Goal: Task Accomplishment & Management: Manage account settings

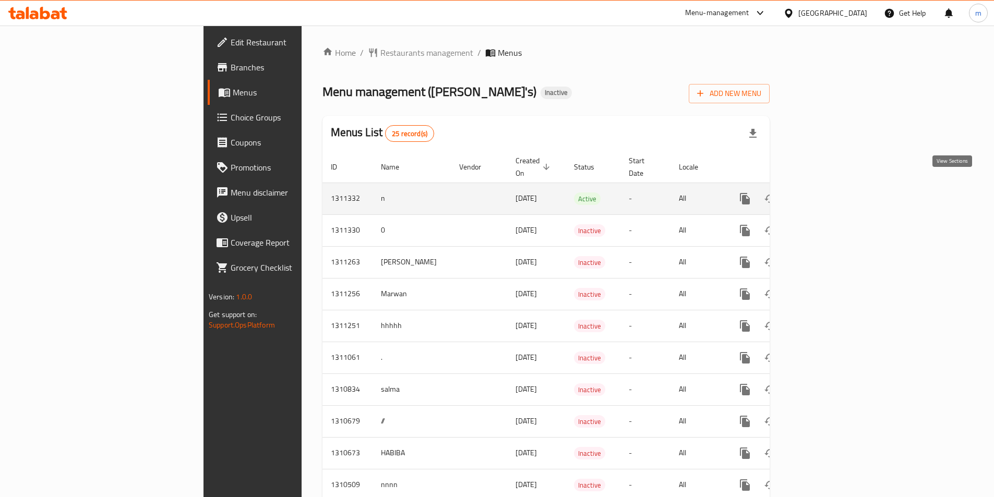
click at [826, 192] on icon "enhanced table" at bounding box center [820, 198] width 13 height 13
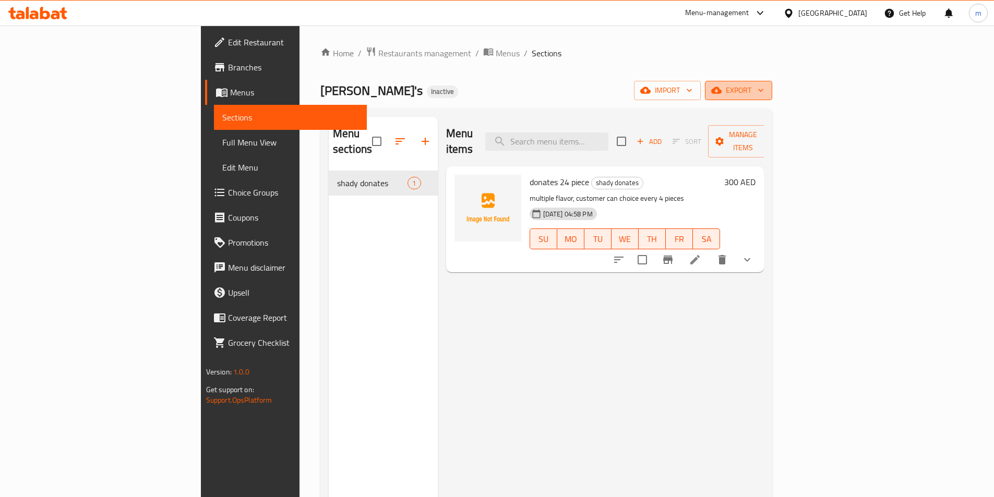
click at [764, 94] on span "export" at bounding box center [738, 90] width 51 height 13
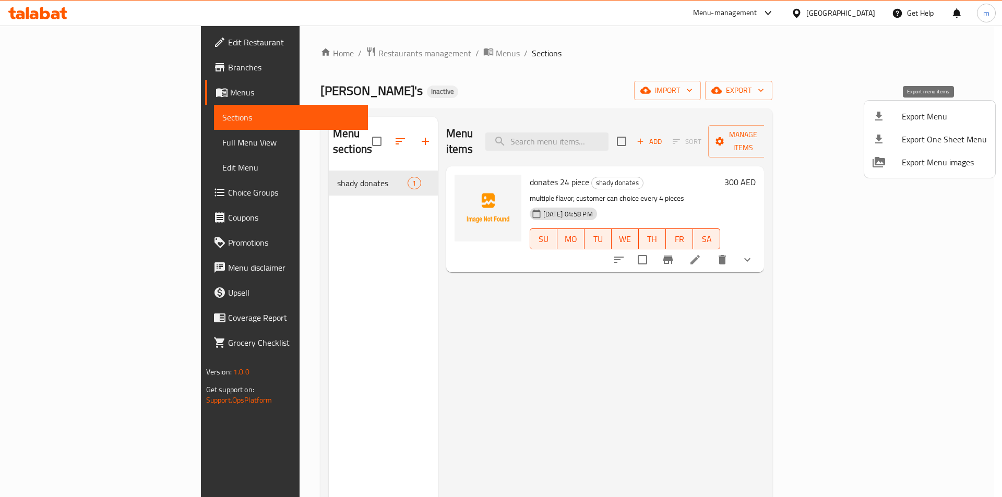
click at [935, 115] on span "Export Menu" at bounding box center [943, 116] width 85 height 13
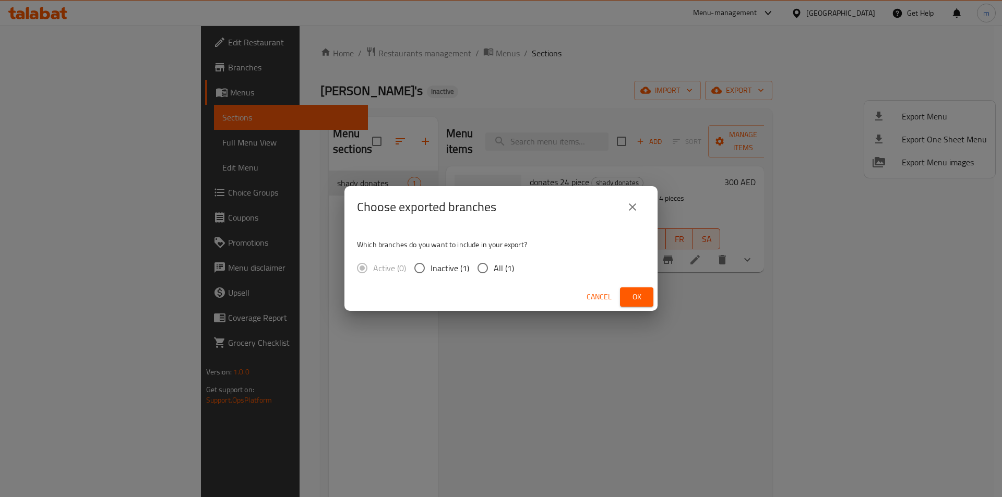
click at [636, 211] on icon "close" at bounding box center [632, 207] width 13 height 13
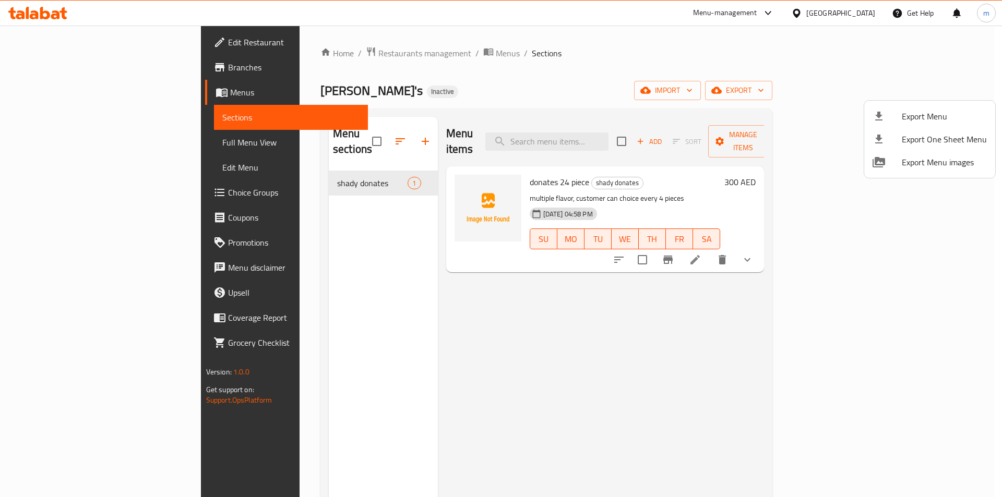
click at [515, 333] on div at bounding box center [501, 248] width 1002 height 497
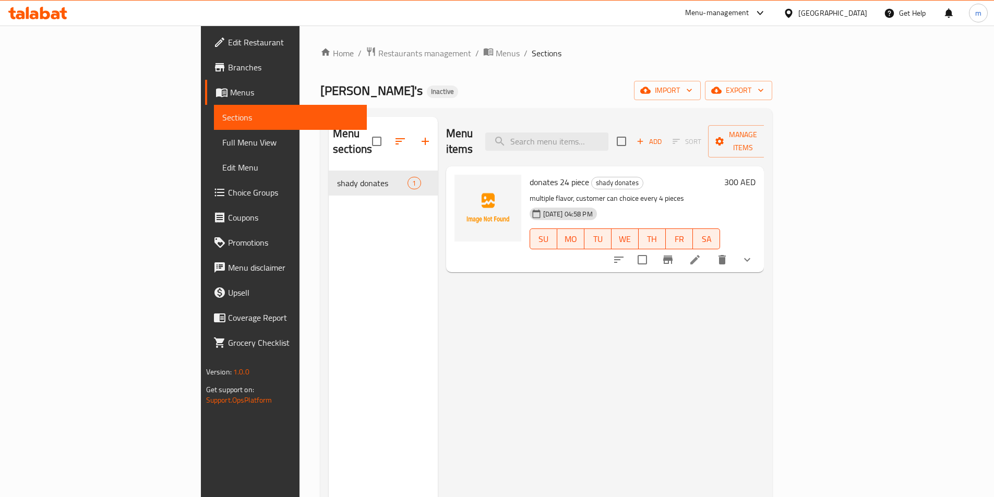
click at [228, 72] on span "Branches" at bounding box center [293, 67] width 130 height 13
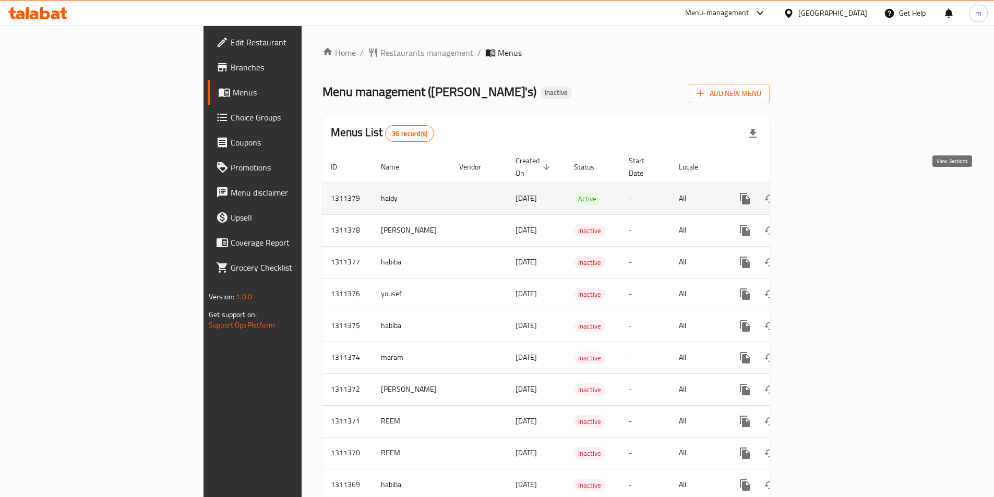
click at [825, 194] on icon "enhanced table" at bounding box center [819, 198] width 9 height 9
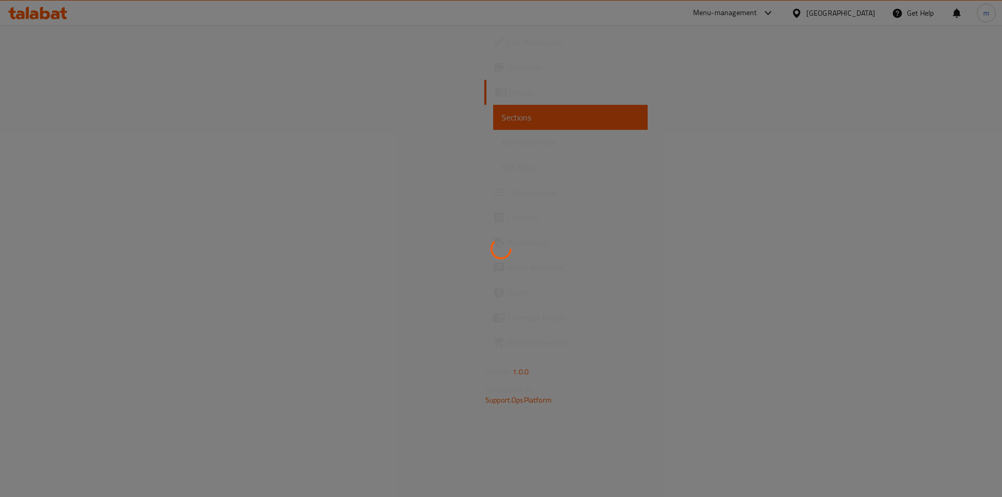
click at [953, 187] on div at bounding box center [501, 248] width 1002 height 497
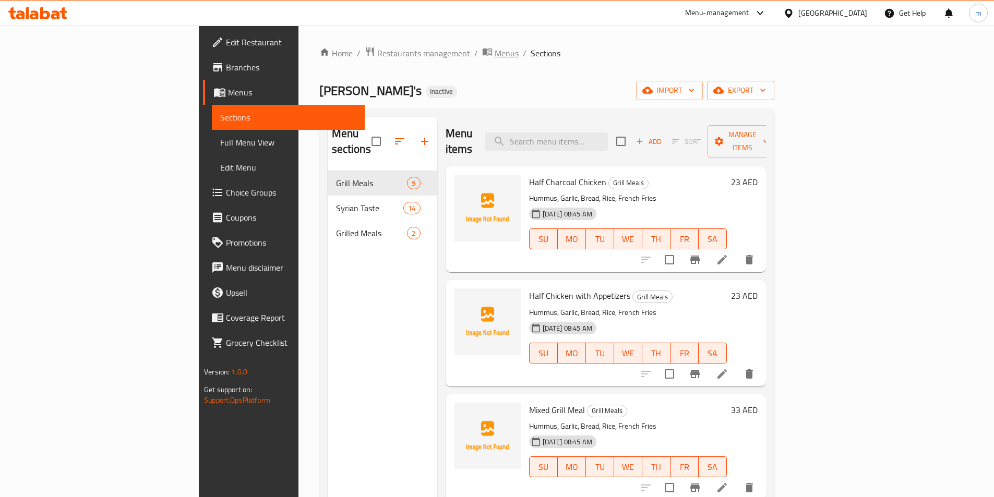
click at [495, 50] on span "Menus" at bounding box center [507, 53] width 24 height 13
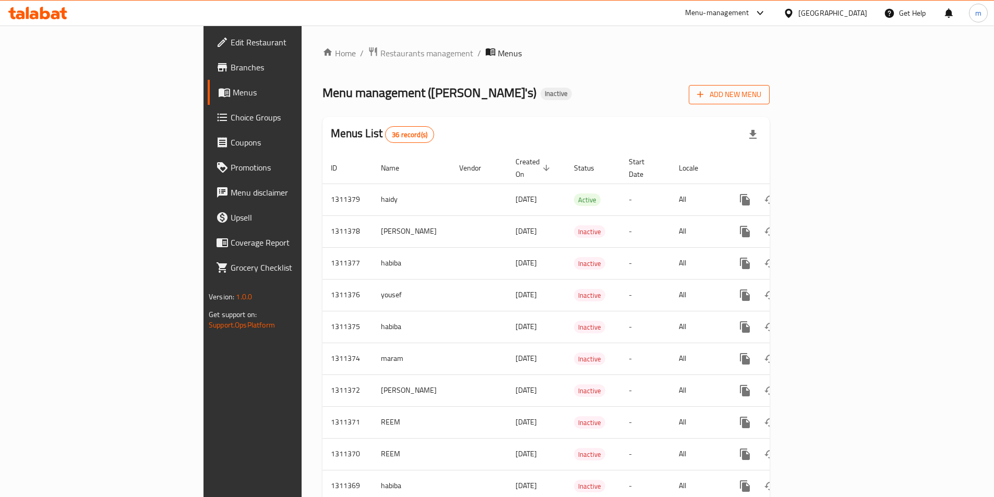
click at [761, 90] on span "Add New Menu" at bounding box center [729, 94] width 64 height 13
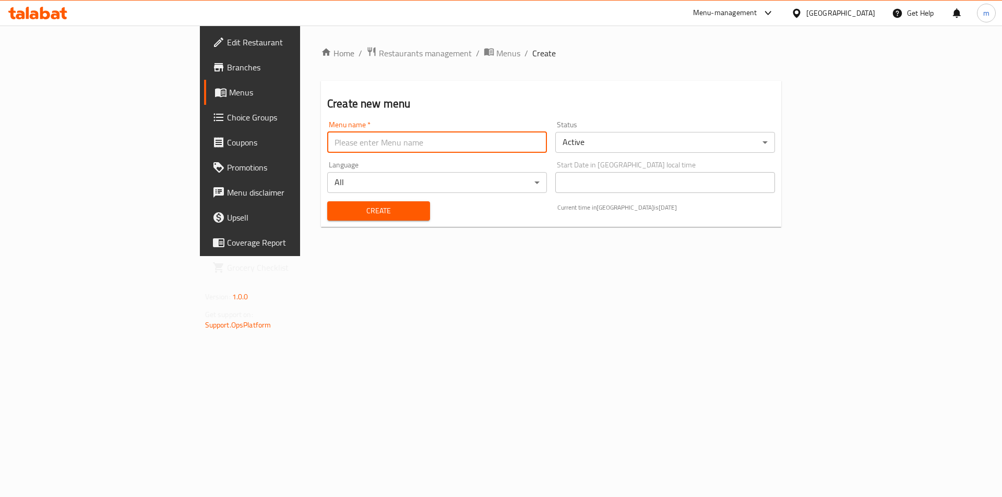
click at [327, 136] on input "text" at bounding box center [437, 142] width 220 height 21
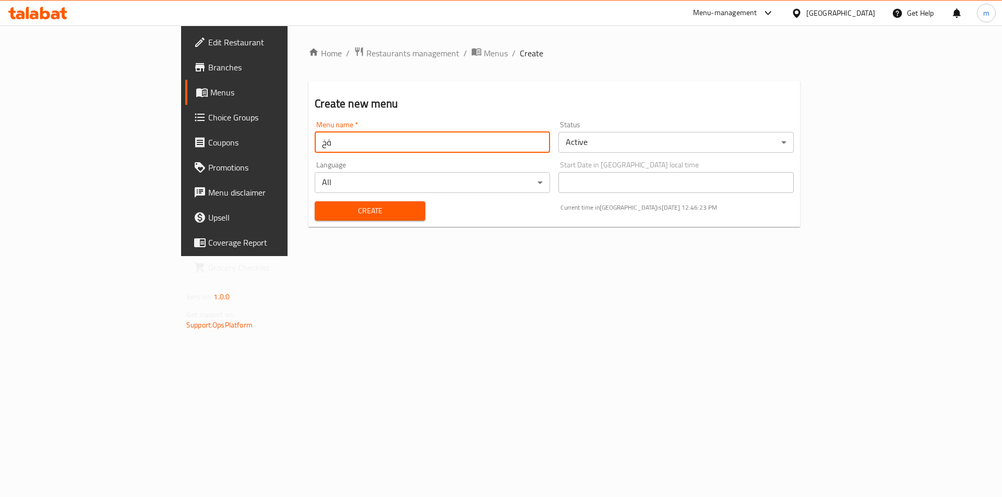
type input "ة"
type input "[PERSON_NAME]"
click at [323, 210] on span "Create" at bounding box center [369, 210] width 93 height 13
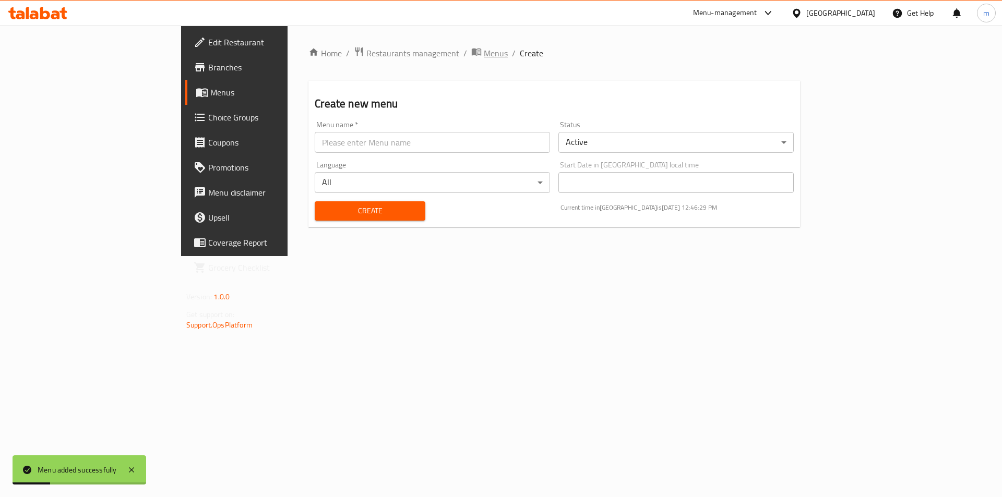
click at [484, 54] on span "Menus" at bounding box center [496, 53] width 24 height 13
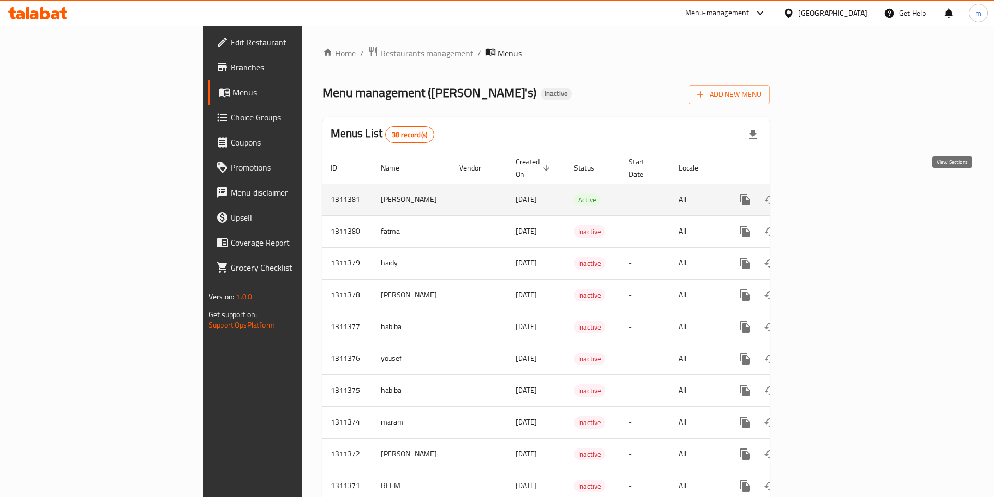
click at [825, 195] on icon "enhanced table" at bounding box center [819, 199] width 9 height 9
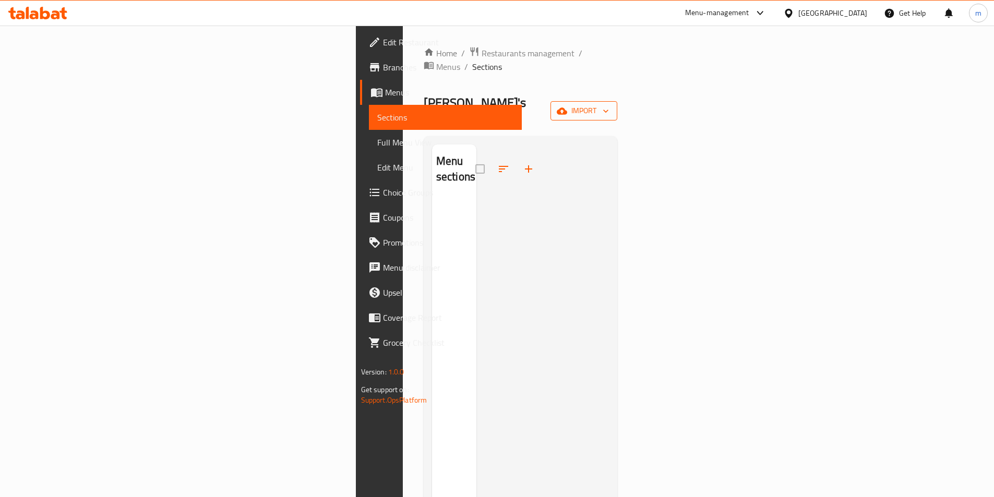
click at [617, 101] on button "import" at bounding box center [583, 110] width 67 height 19
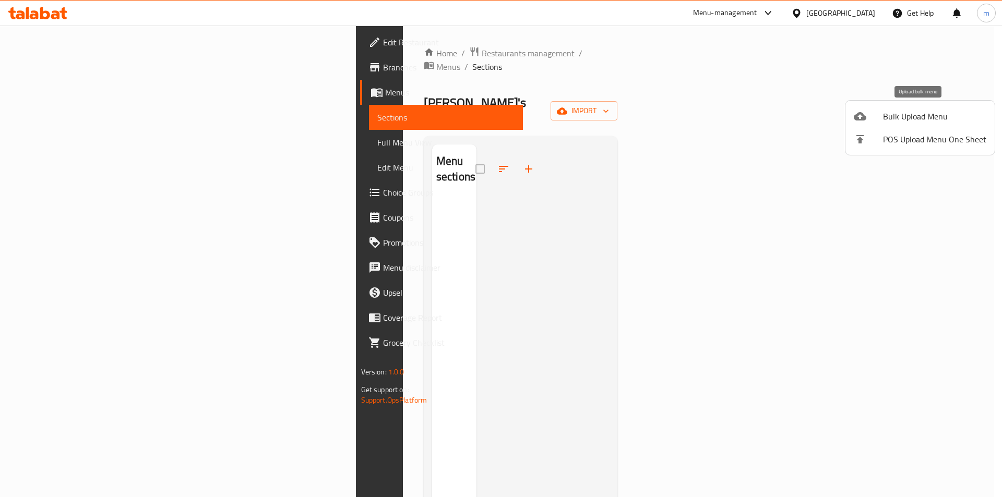
click at [911, 116] on span "Bulk Upload Menu" at bounding box center [934, 116] width 103 height 13
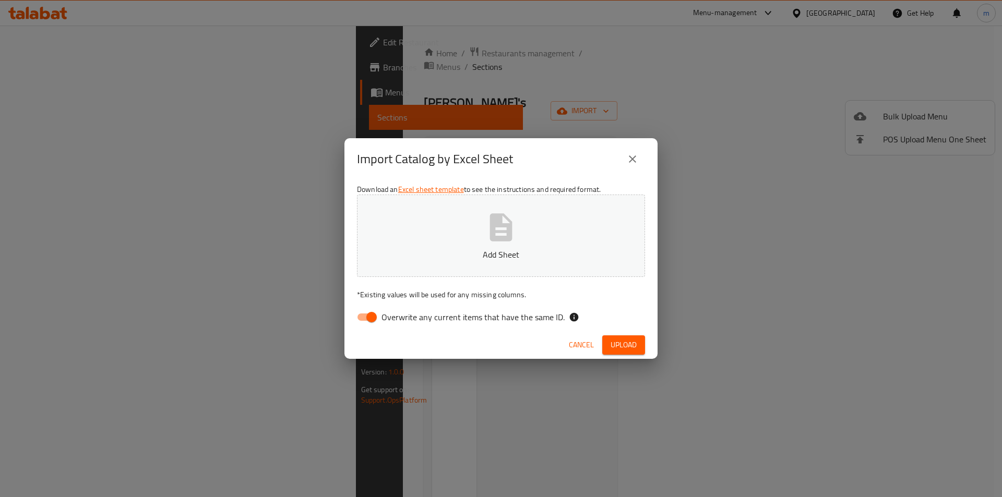
click at [505, 240] on icon "button" at bounding box center [501, 227] width 22 height 28
click at [370, 315] on input "Overwrite any current items that have the same ID." at bounding box center [371, 317] width 59 height 20
checkbox input "false"
click at [630, 346] on span "Upload" at bounding box center [623, 345] width 26 height 13
click at [636, 157] on icon "close" at bounding box center [632, 159] width 13 height 13
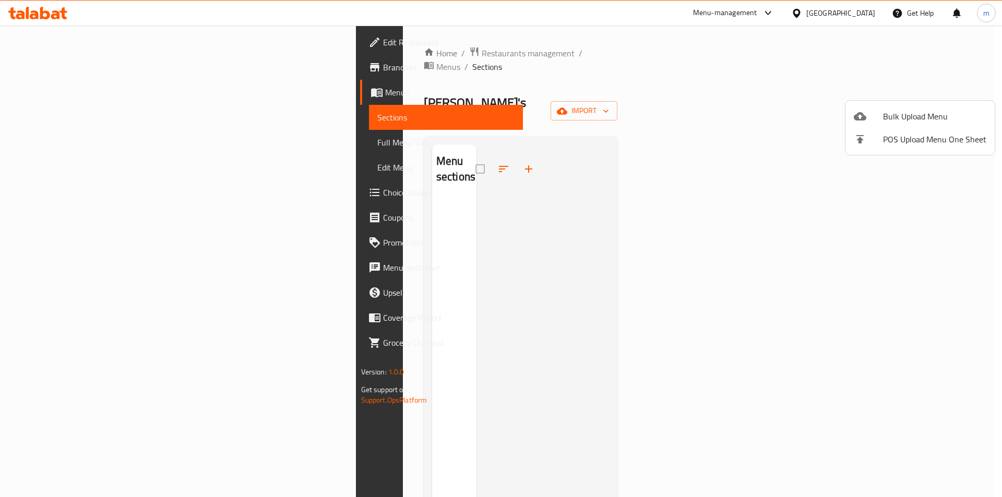
click at [927, 205] on div at bounding box center [501, 248] width 1002 height 497
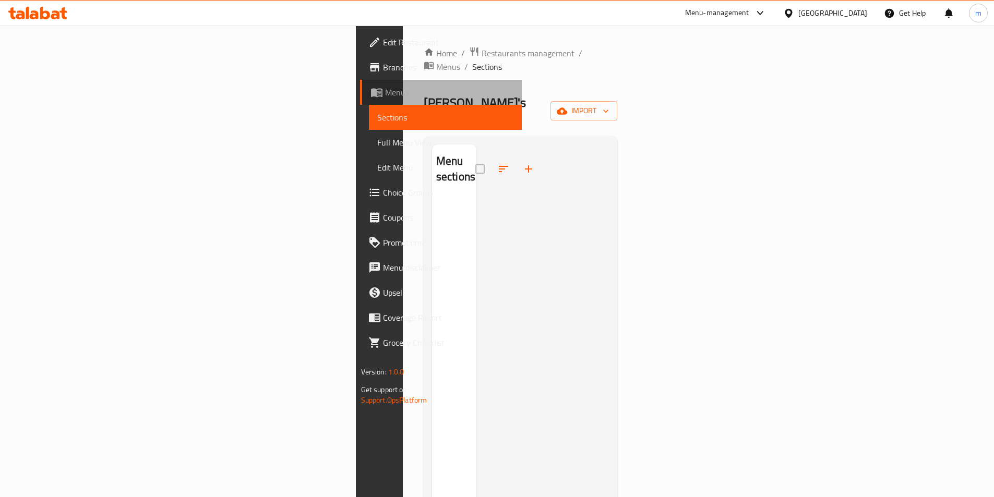
click at [385, 95] on span "Menus" at bounding box center [449, 92] width 128 height 13
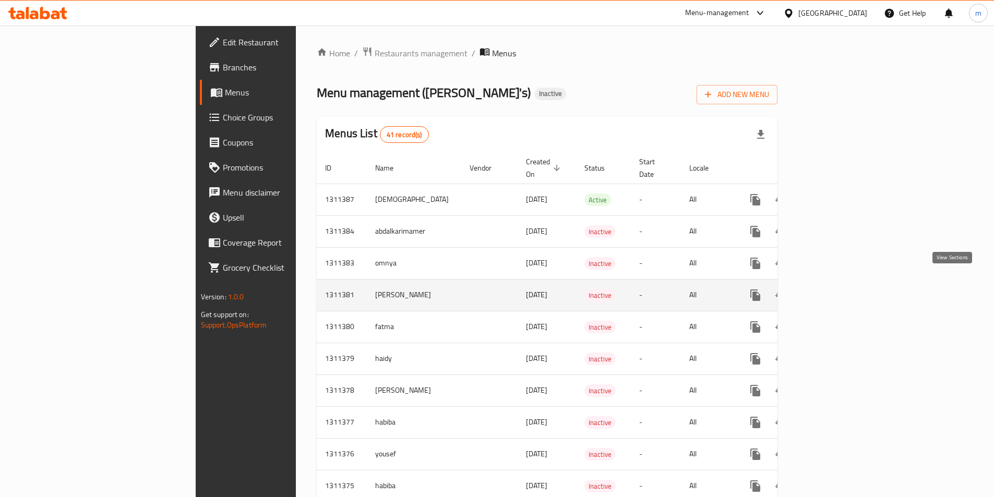
click at [837, 289] on icon "enhanced table" at bounding box center [830, 295] width 13 height 13
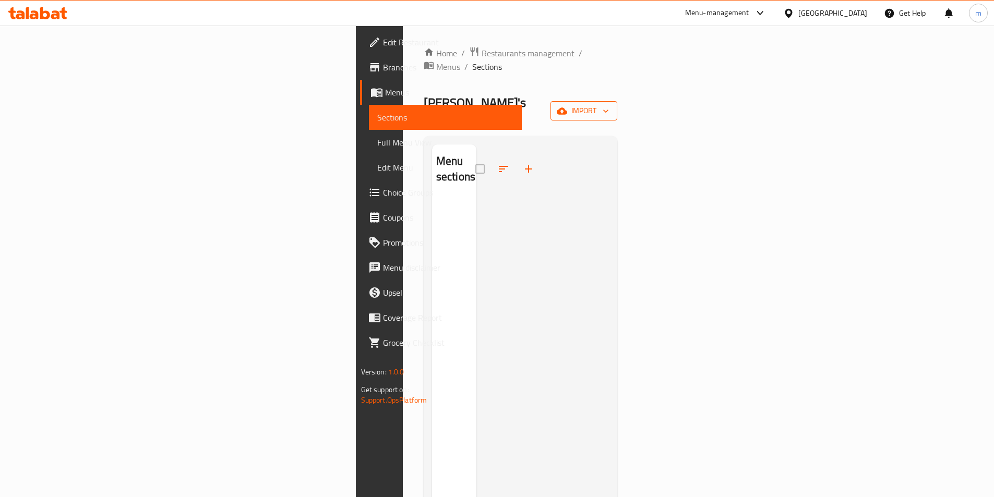
click at [609, 104] on span "import" at bounding box center [584, 110] width 50 height 13
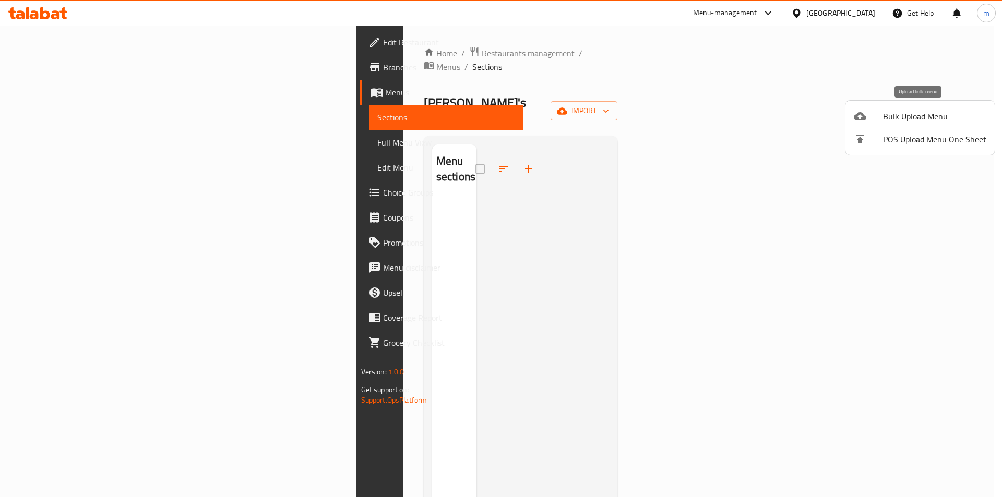
click at [927, 112] on span "Bulk Upload Menu" at bounding box center [934, 116] width 103 height 13
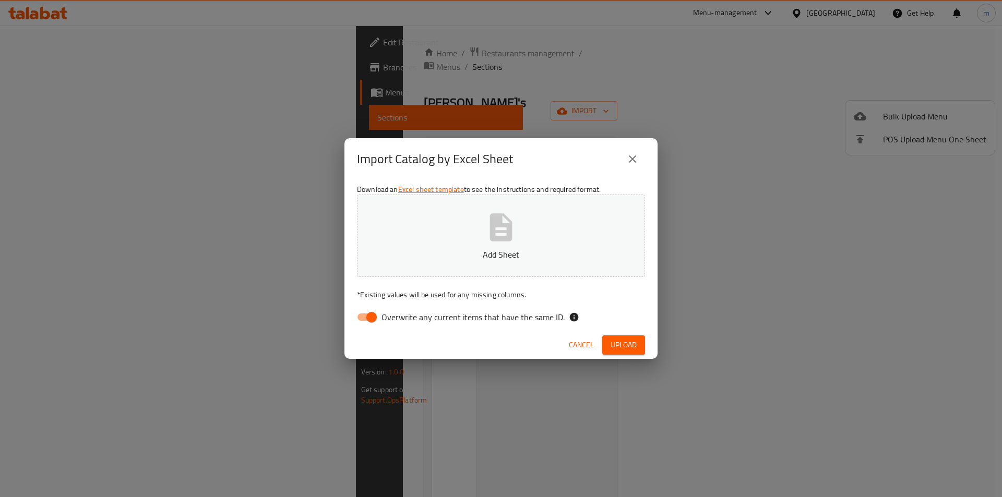
click at [501, 244] on icon "button" at bounding box center [500, 227] width 33 height 33
click at [376, 317] on input "Overwrite any current items that have the same ID." at bounding box center [371, 317] width 59 height 20
checkbox input "false"
click at [631, 341] on span "Upload" at bounding box center [623, 345] width 26 height 13
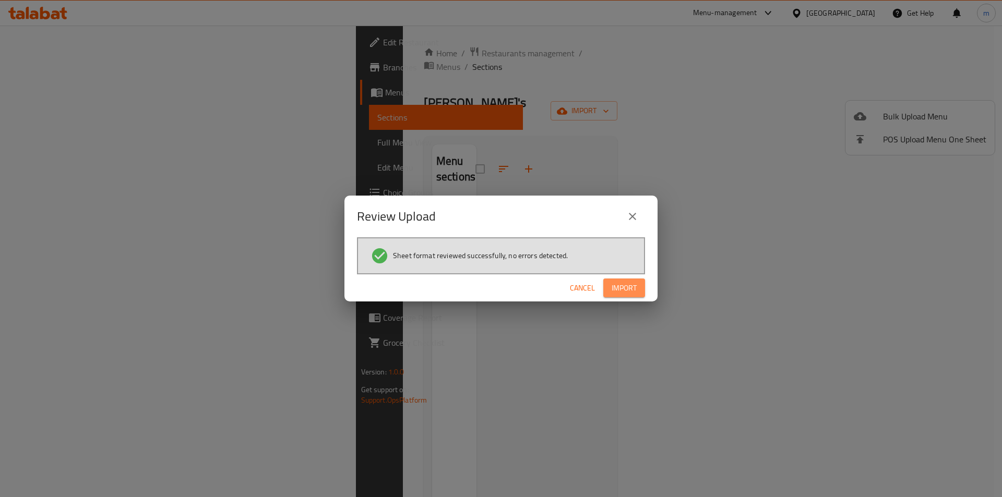
click at [617, 288] on span "Import" at bounding box center [623, 288] width 25 height 13
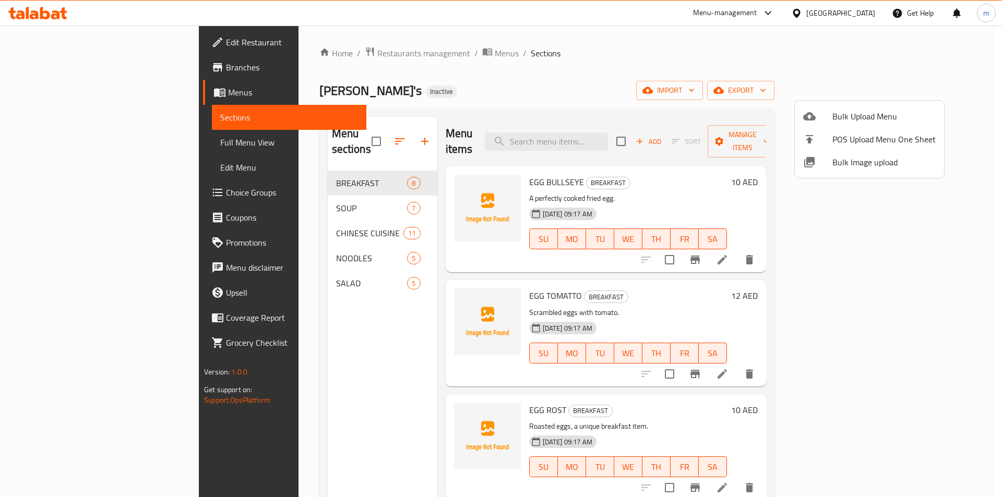
click at [41, 90] on div at bounding box center [501, 248] width 1002 height 497
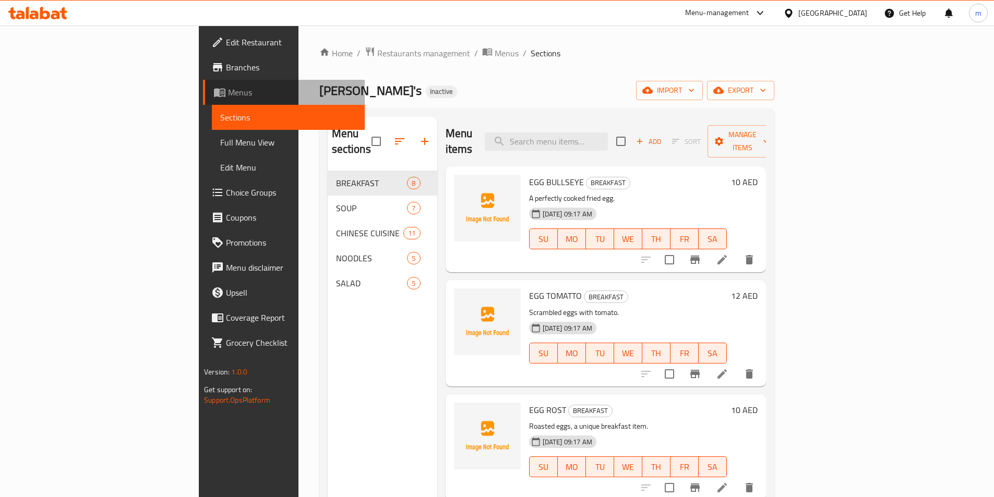
click at [228, 90] on span "Menus" at bounding box center [292, 92] width 128 height 13
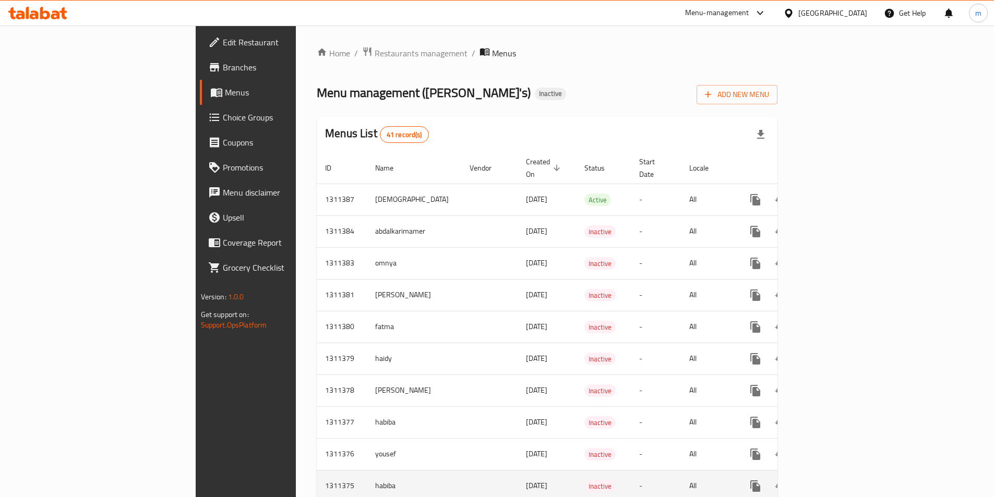
click at [644, 343] on td "-" at bounding box center [656, 359] width 50 height 32
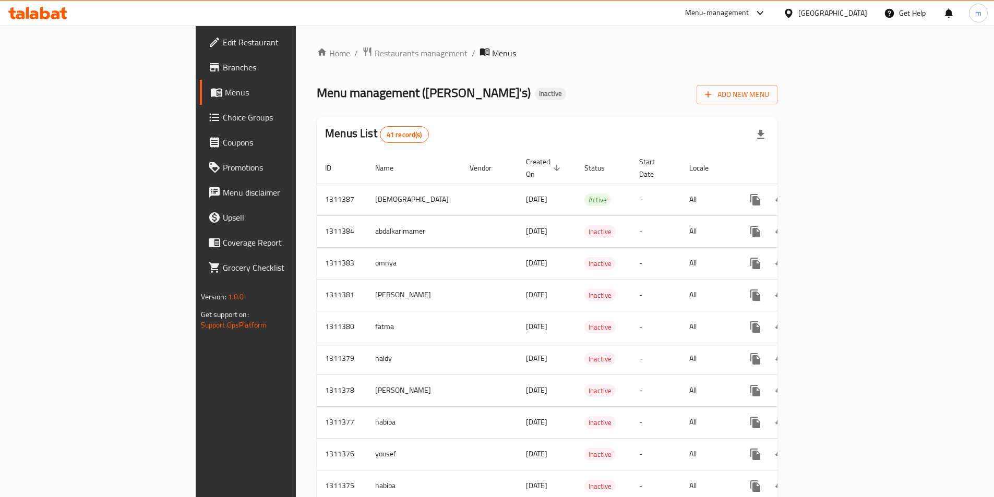
click at [225, 98] on span "Menus" at bounding box center [289, 92] width 128 height 13
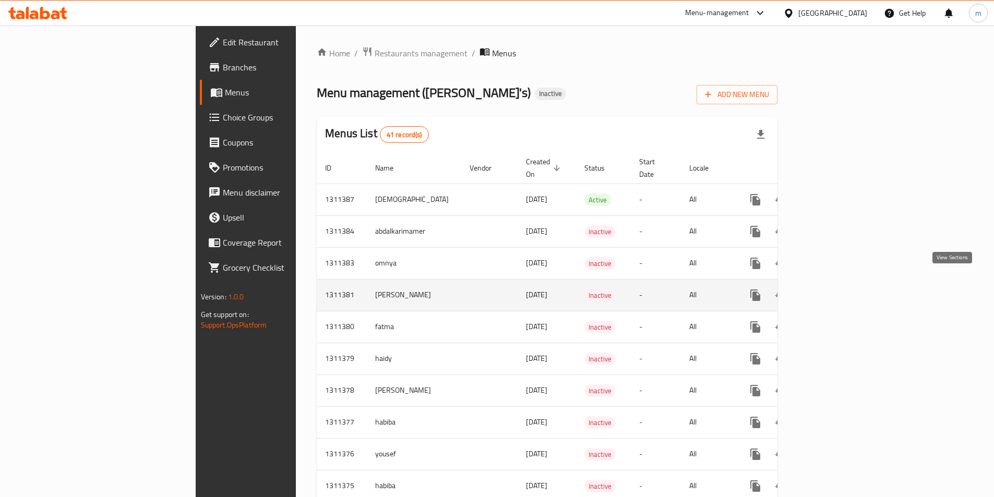
click at [837, 289] on icon "enhanced table" at bounding box center [830, 295] width 13 height 13
click at [835, 290] on icon "enhanced table" at bounding box center [830, 294] width 9 height 9
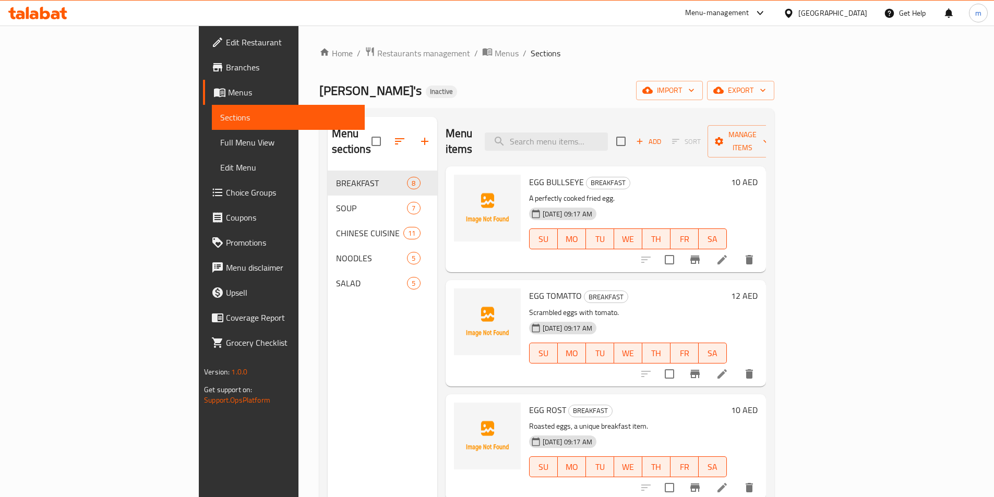
click at [731, 203] on div "[DATE] 09:17 AM SU MO TU WE TH FR SA" at bounding box center [628, 231] width 206 height 56
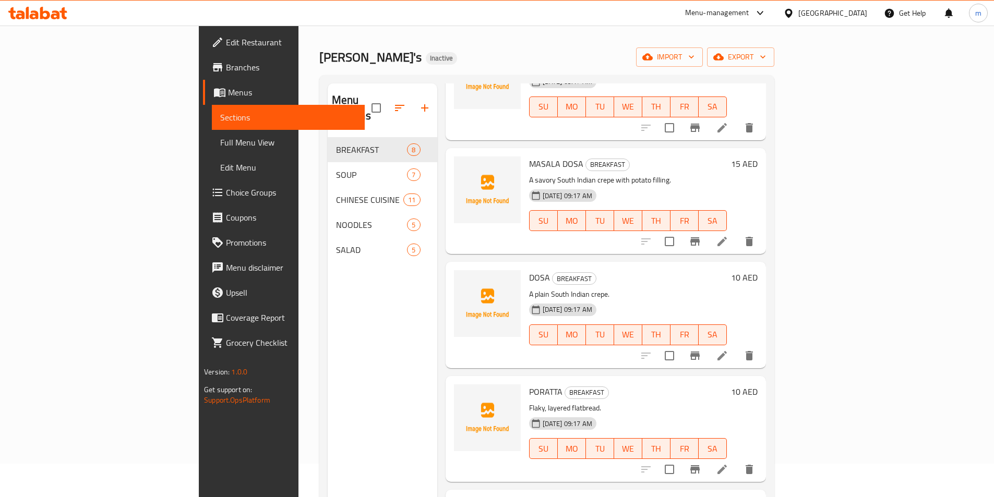
scroll to position [52, 0]
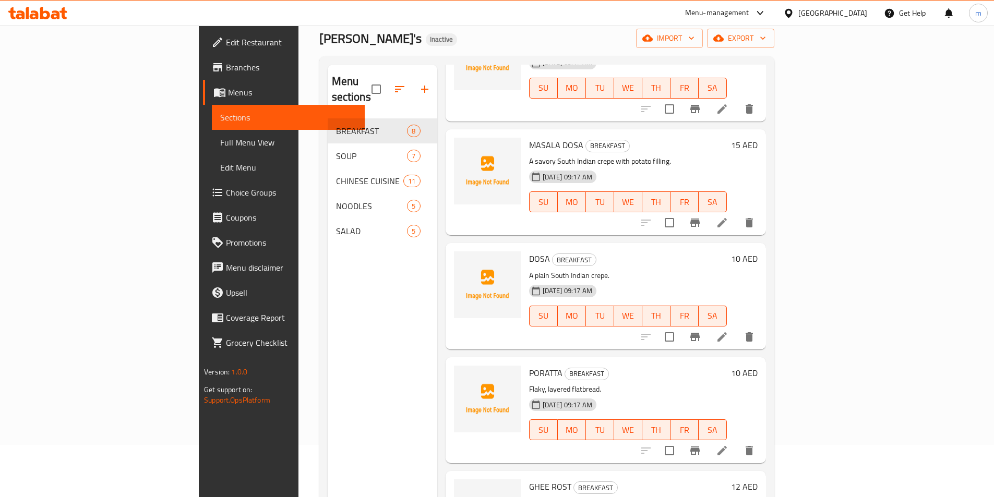
click at [762, 324] on div at bounding box center [697, 336] width 128 height 25
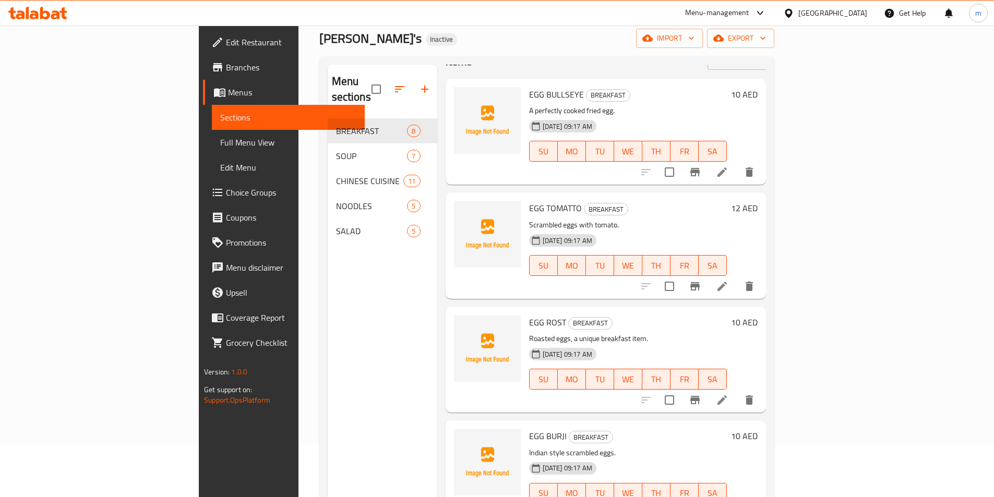
scroll to position [0, 0]
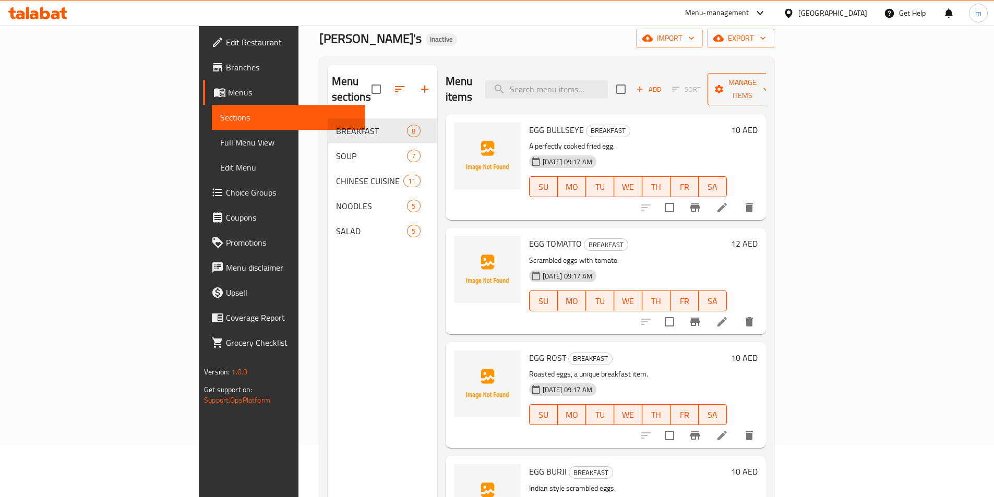
click at [769, 82] on span "Manage items" at bounding box center [742, 89] width 53 height 26
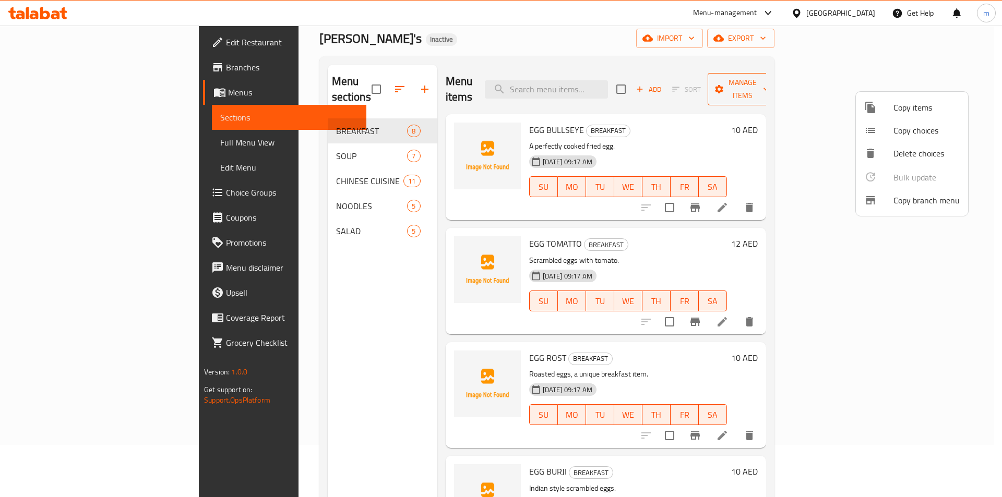
click at [894, 82] on div at bounding box center [501, 248] width 1002 height 497
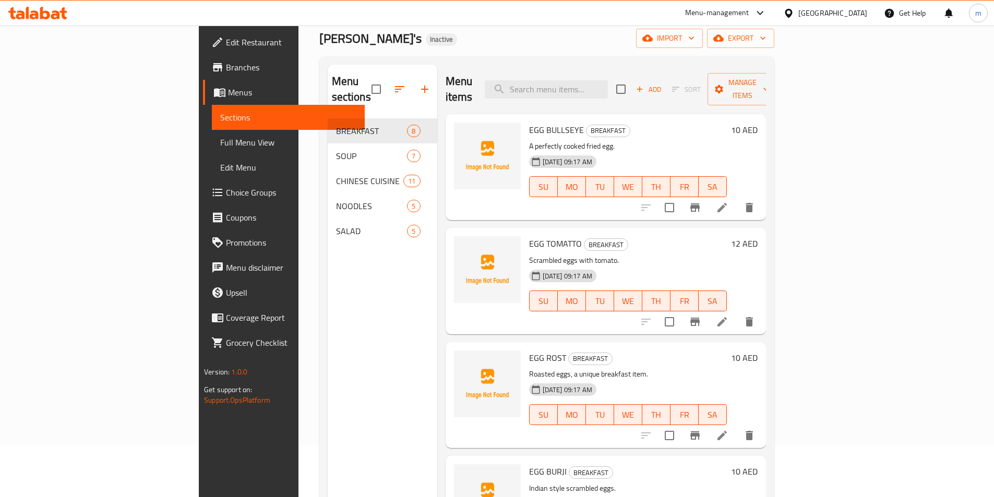
click at [762, 196] on div at bounding box center [697, 207] width 128 height 25
click at [727, 203] on icon at bounding box center [721, 207] width 9 height 9
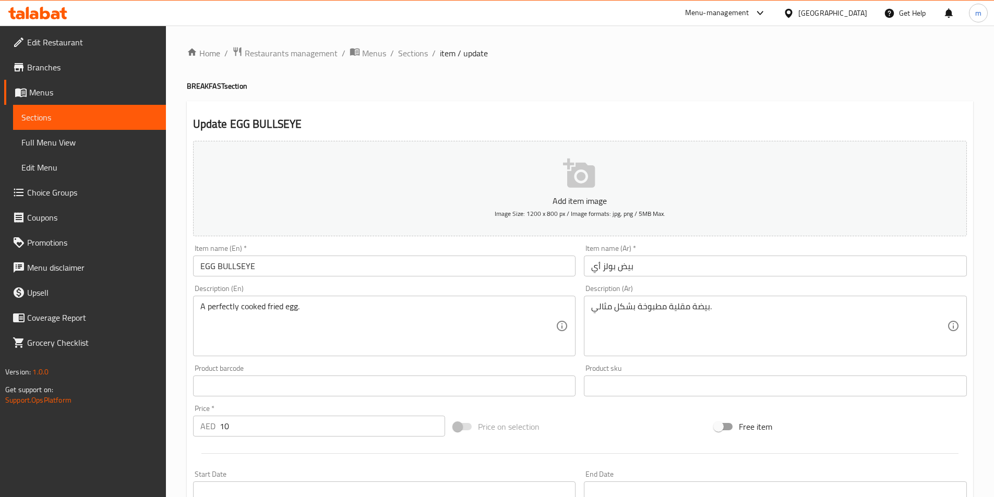
click at [55, 121] on span "Sections" at bounding box center [89, 117] width 136 height 13
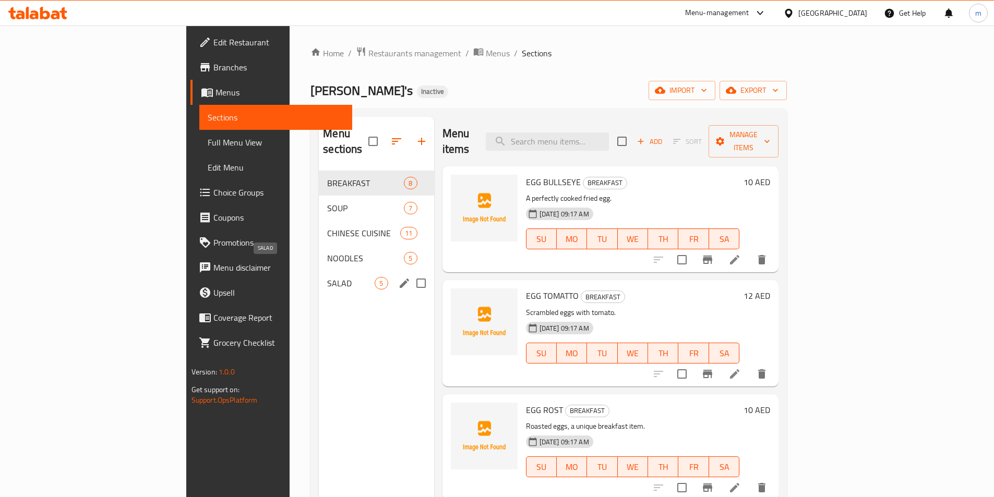
click at [327, 277] on span "SALAD" at bounding box center [350, 283] width 47 height 13
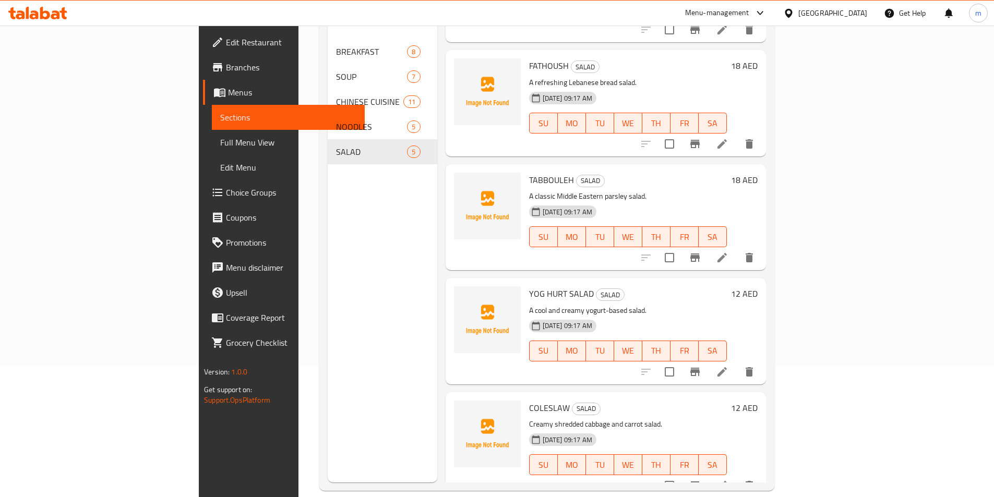
scroll to position [146, 0]
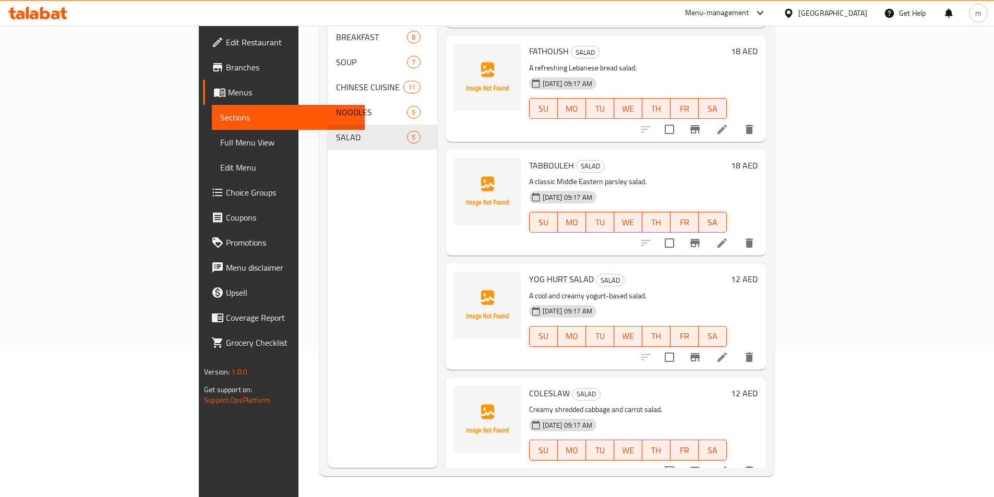
click at [727, 466] on icon at bounding box center [721, 470] width 9 height 9
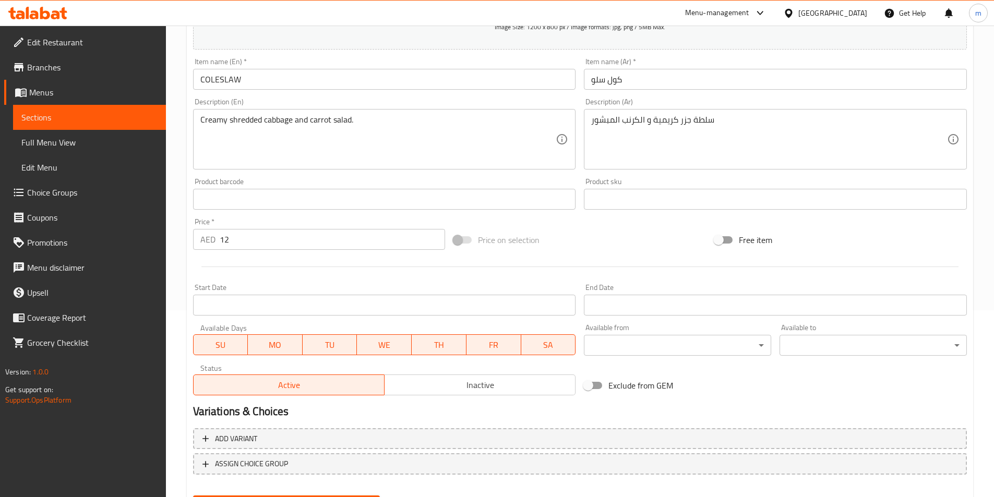
scroll to position [188, 0]
click at [71, 140] on span "Full Menu View" at bounding box center [89, 142] width 136 height 13
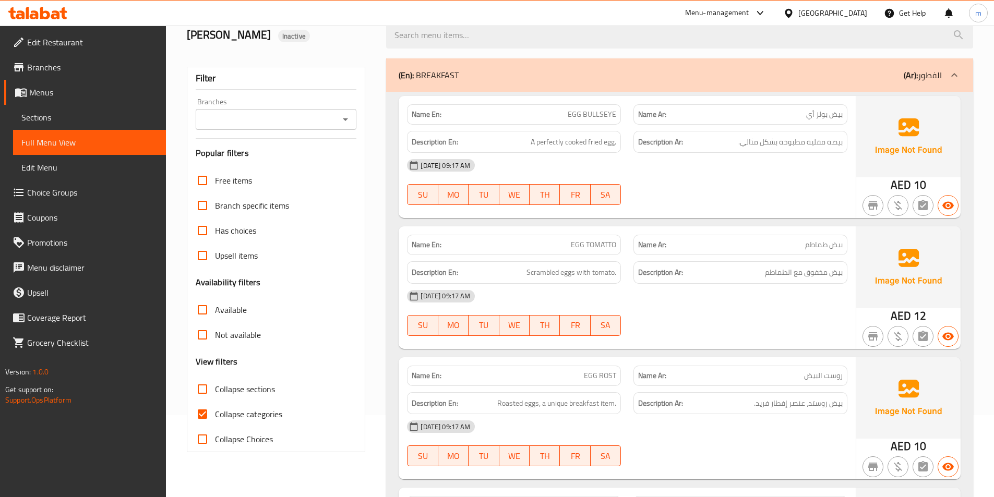
scroll to position [104, 0]
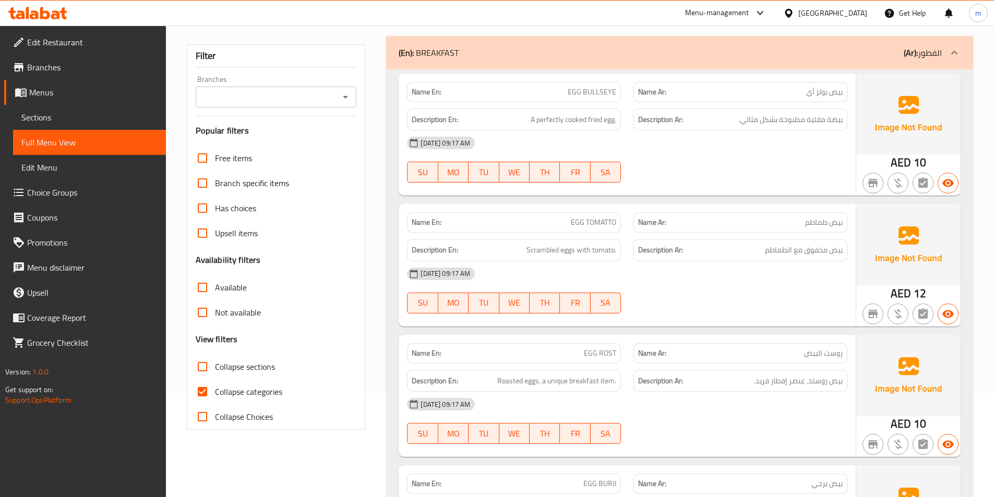
click at [257, 393] on span "Collapse categories" at bounding box center [248, 391] width 67 height 13
click at [215, 393] on input "Collapse categories" at bounding box center [202, 391] width 25 height 25
click at [257, 393] on span "Collapse categories" at bounding box center [248, 391] width 67 height 13
click at [215, 393] on input "Collapse categories" at bounding box center [202, 391] width 25 height 25
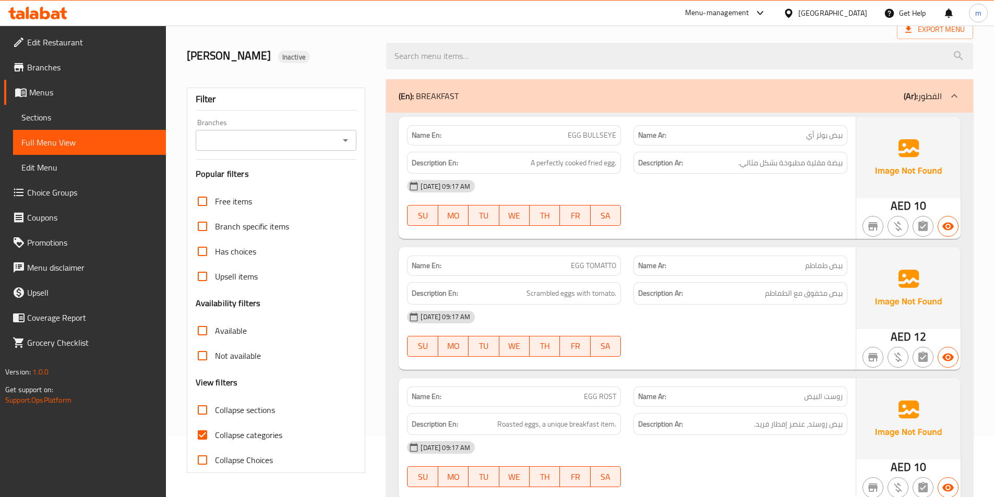
scroll to position [156, 0]
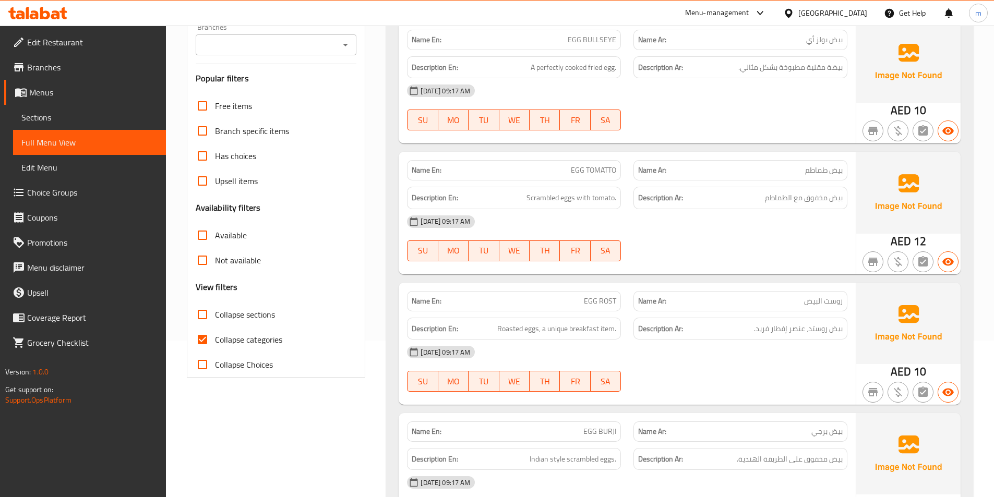
click at [250, 341] on span "Collapse categories" at bounding box center [248, 339] width 67 height 13
click at [215, 341] on input "Collapse categories" at bounding box center [202, 339] width 25 height 25
checkbox input "false"
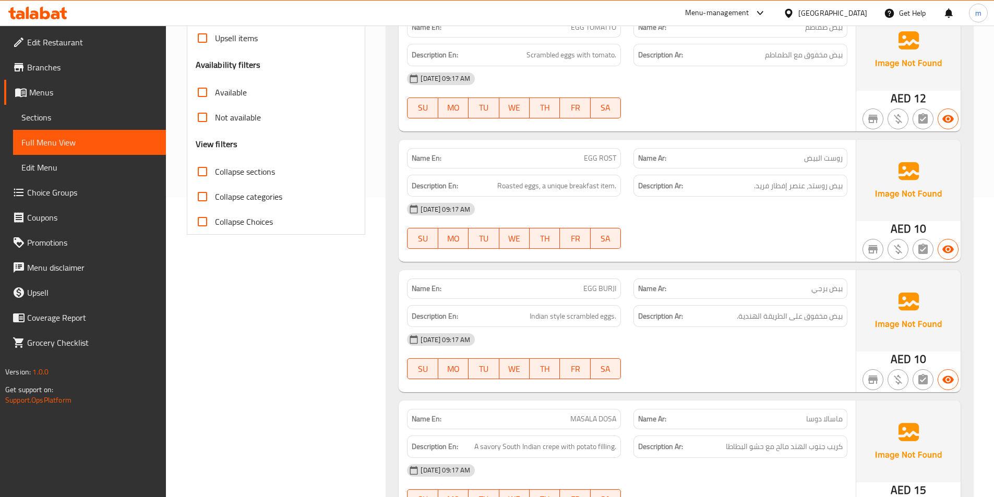
scroll to position [313, 0]
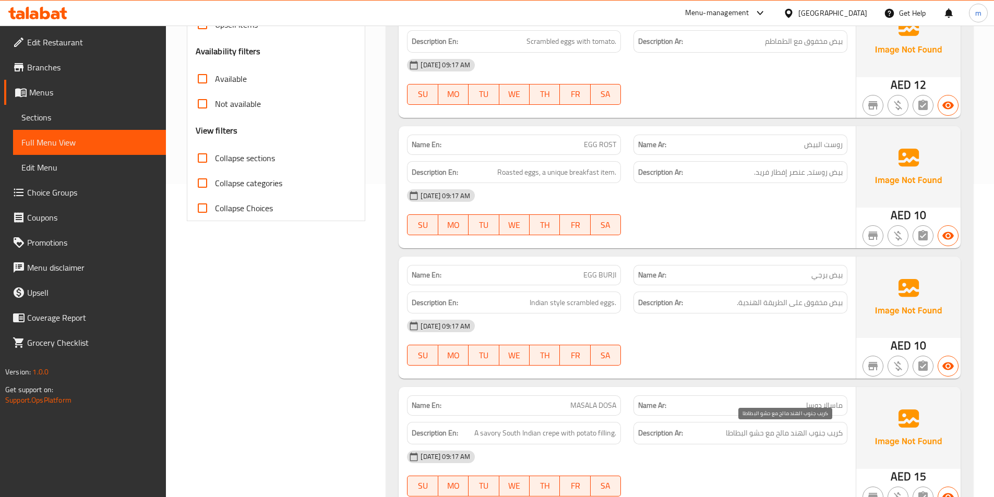
click at [789, 434] on span "كريب جنوب الهند مالح مع حشو البطاطا" at bounding box center [784, 433] width 117 height 13
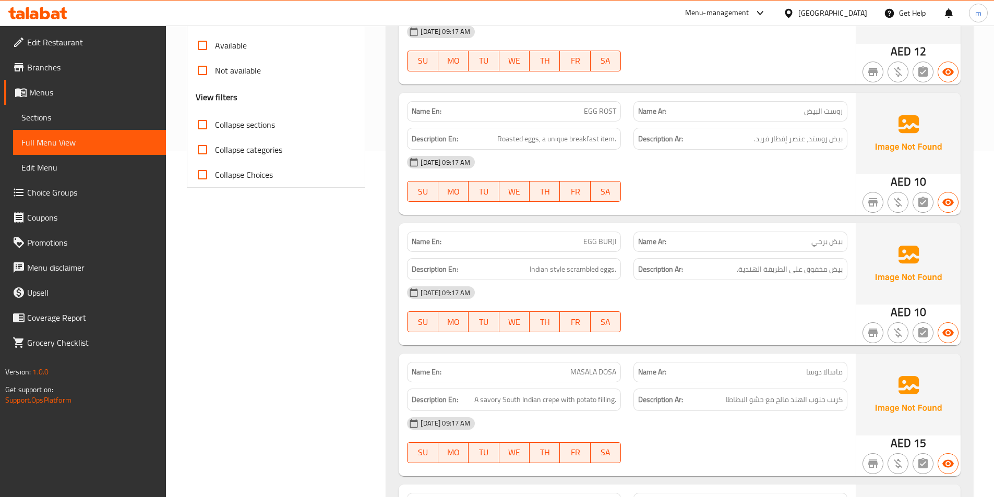
scroll to position [365, 0]
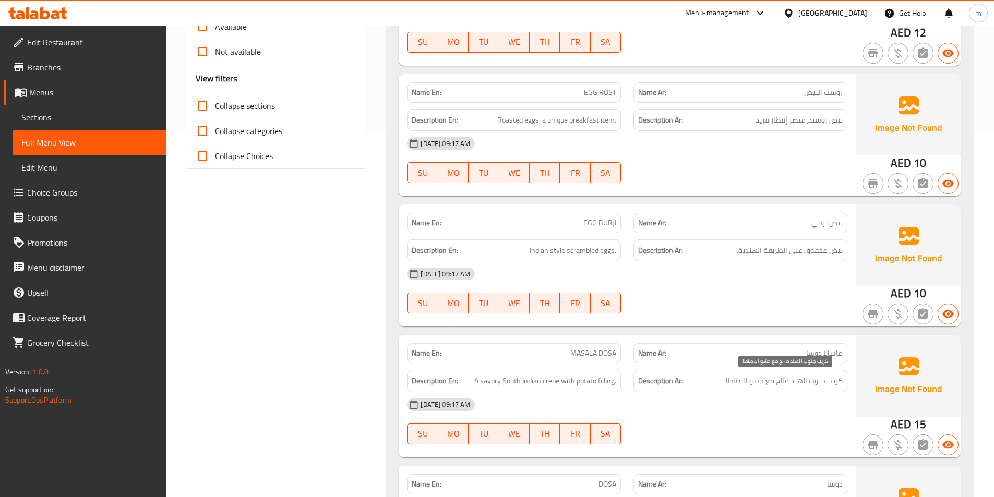
click at [789, 380] on span "كريب جنوب الهند مالح مع حشو البطاطا" at bounding box center [784, 381] width 117 height 13
click at [788, 381] on span "كريب جنوب الهند مالح مع حشو البطاطا" at bounding box center [784, 381] width 117 height 13
click at [806, 408] on div "[DATE] 09:17 AM" at bounding box center [627, 404] width 453 height 25
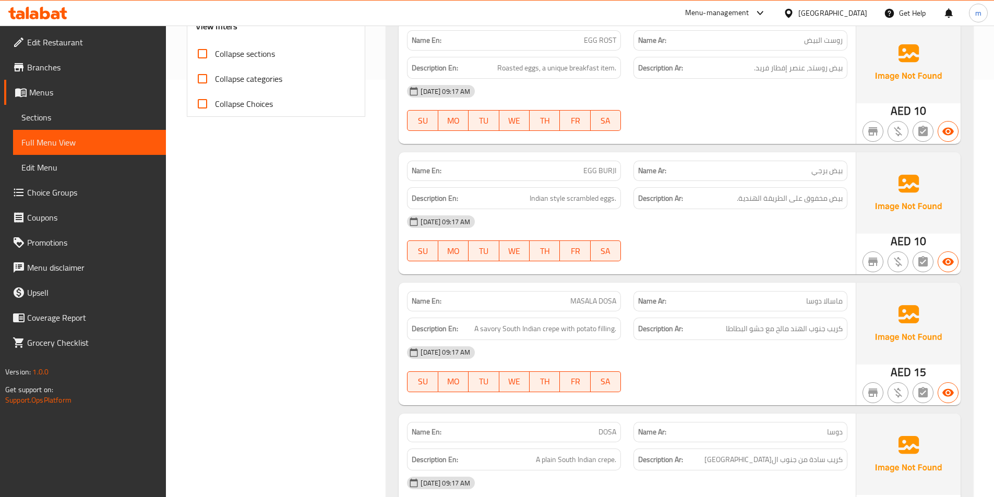
click at [802, 366] on div "[DATE] 09:17 AM SU MO TU WE TH FR SA" at bounding box center [627, 369] width 453 height 58
click at [799, 328] on span "كريب جنوب الهند مالح مع حشو البطاطا" at bounding box center [784, 328] width 117 height 13
click at [799, 329] on span "كريب جنوب الهند مالح مع حشو البطاطا" at bounding box center [784, 328] width 117 height 13
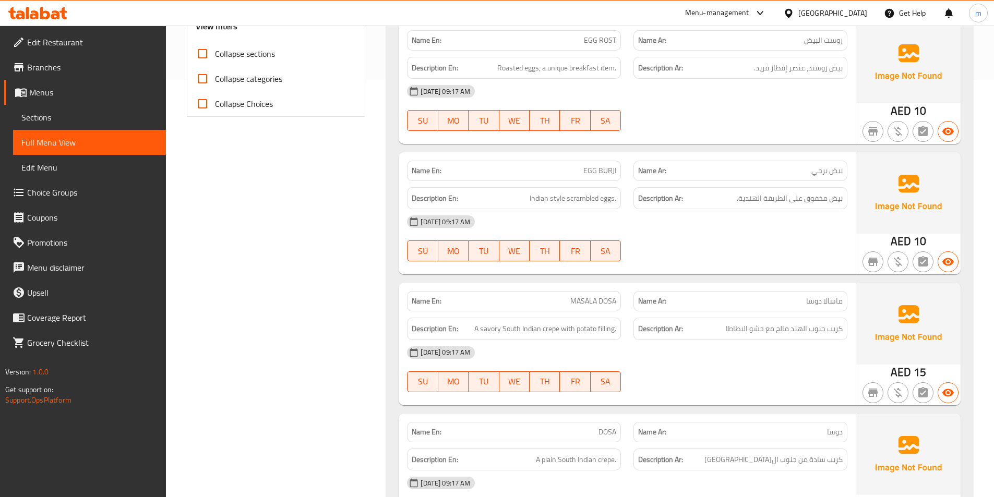
click at [655, 329] on strong "Description Ar:" at bounding box center [660, 328] width 45 height 13
click at [49, 118] on span "Sections" at bounding box center [89, 117] width 136 height 13
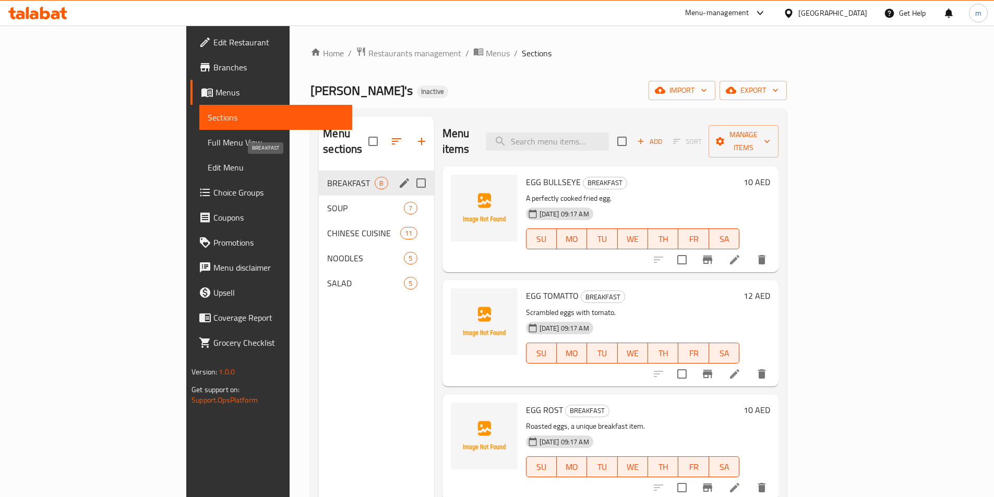
click at [327, 177] on span "BREAKFAST" at bounding box center [350, 183] width 47 height 13
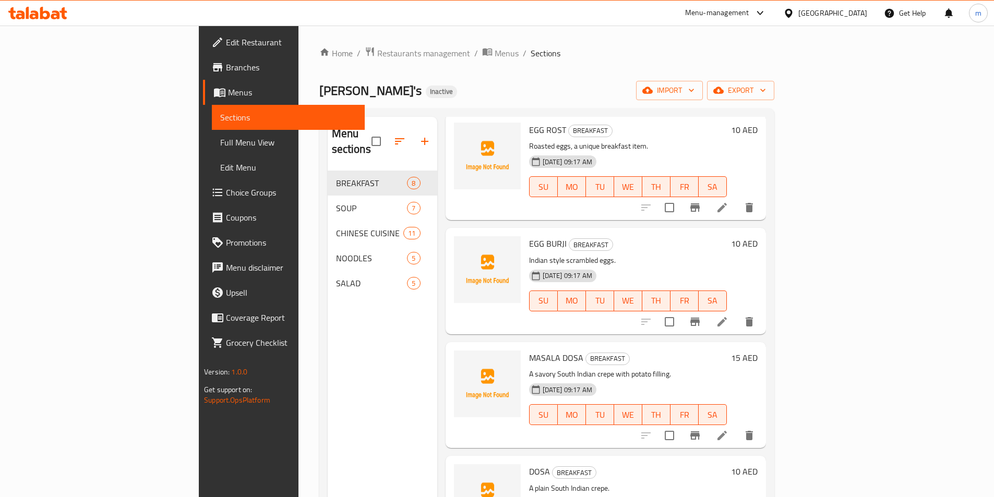
scroll to position [313, 0]
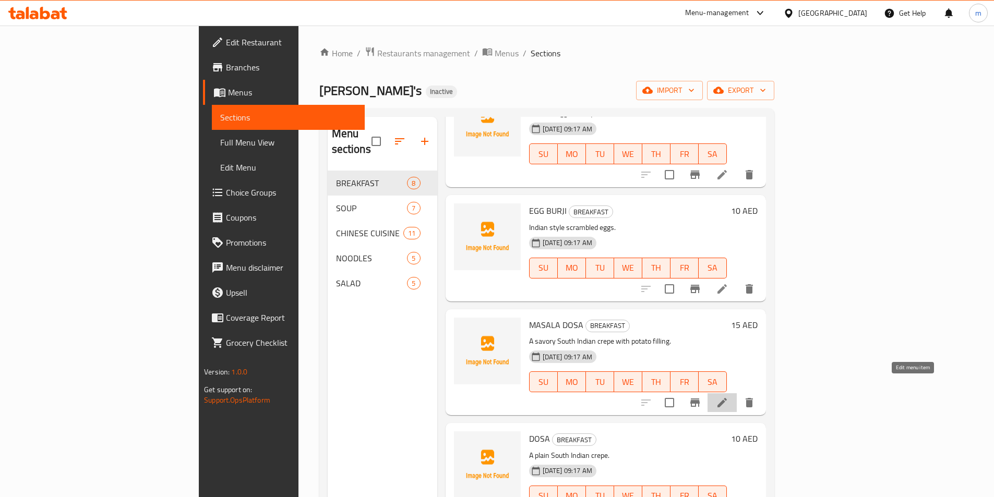
click at [728, 396] on icon at bounding box center [722, 402] width 13 height 13
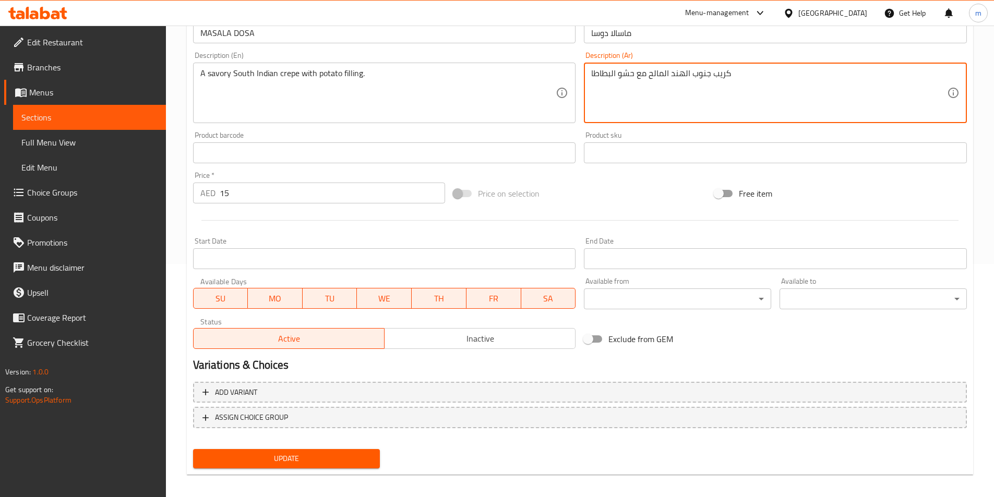
scroll to position [240, 0]
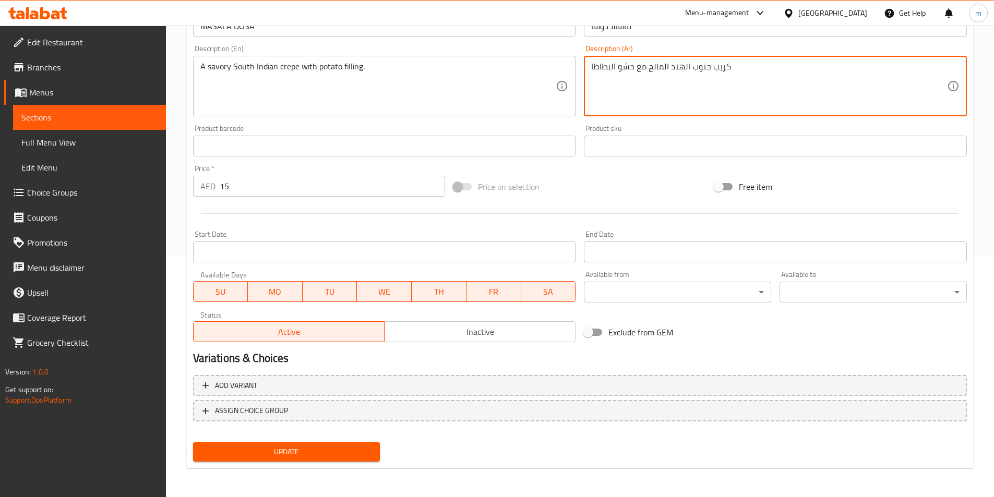
type textarea "كريب جنوب الهند المالح مع حشو البطاطا"
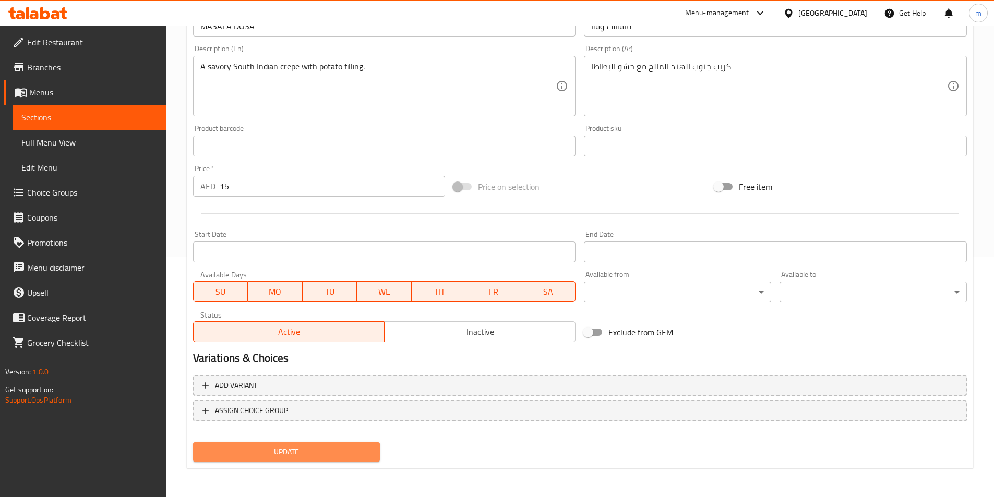
click at [290, 454] on span "Update" at bounding box center [286, 451] width 171 height 13
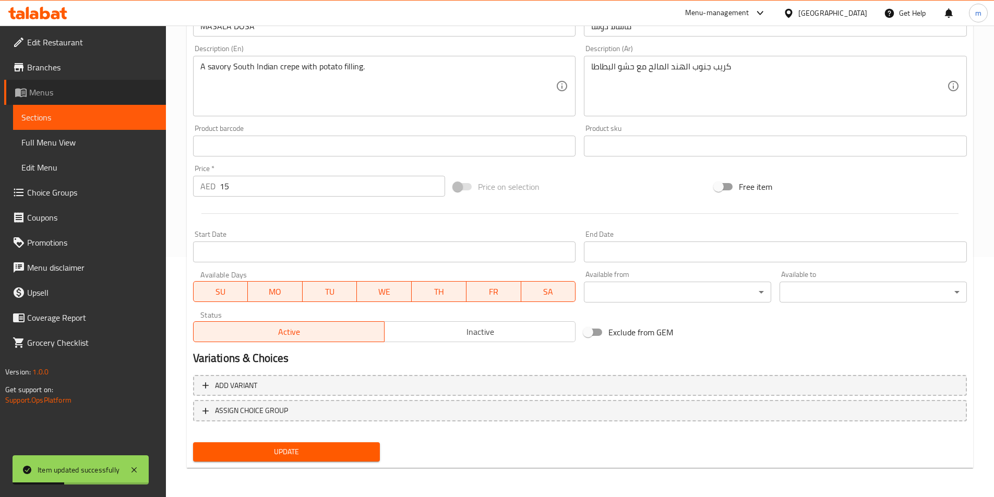
click at [58, 96] on span "Menus" at bounding box center [93, 92] width 128 height 13
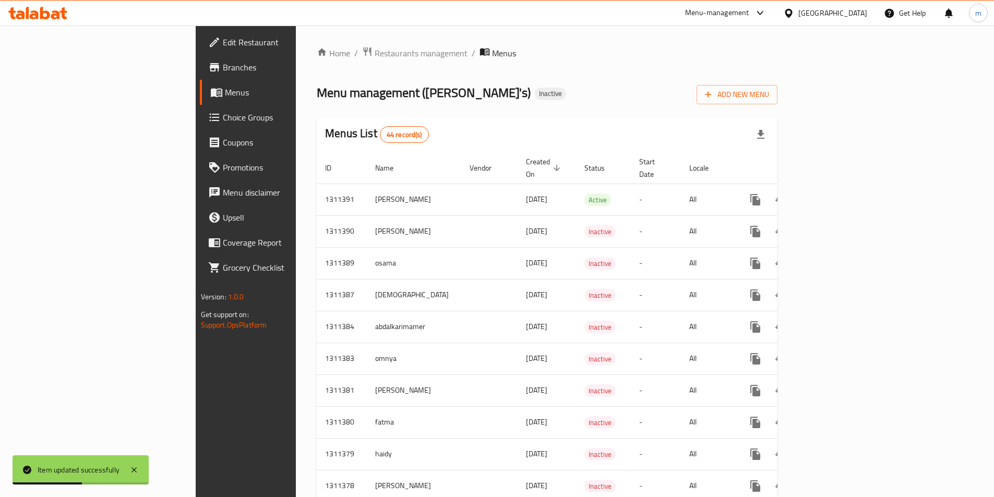
click at [225, 90] on span "Menus" at bounding box center [289, 92] width 128 height 13
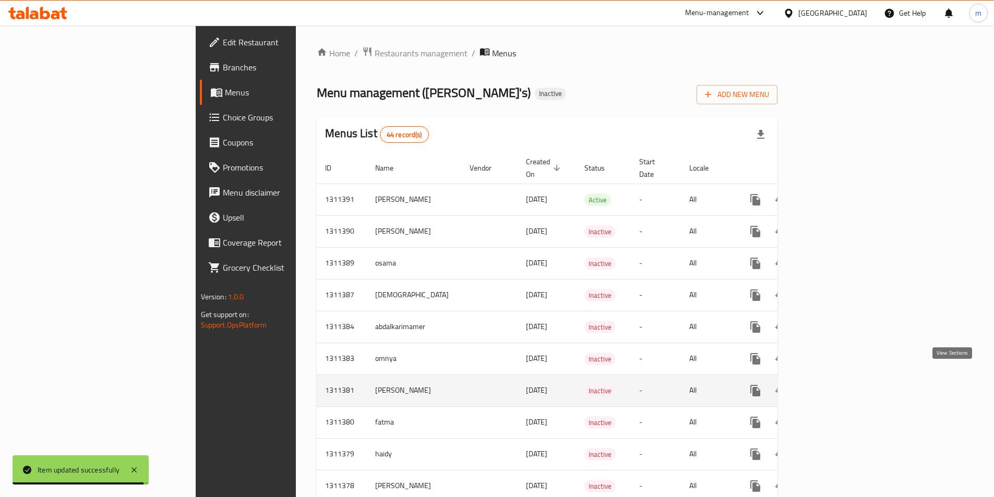
click at [837, 384] on icon "enhanced table" at bounding box center [830, 390] width 13 height 13
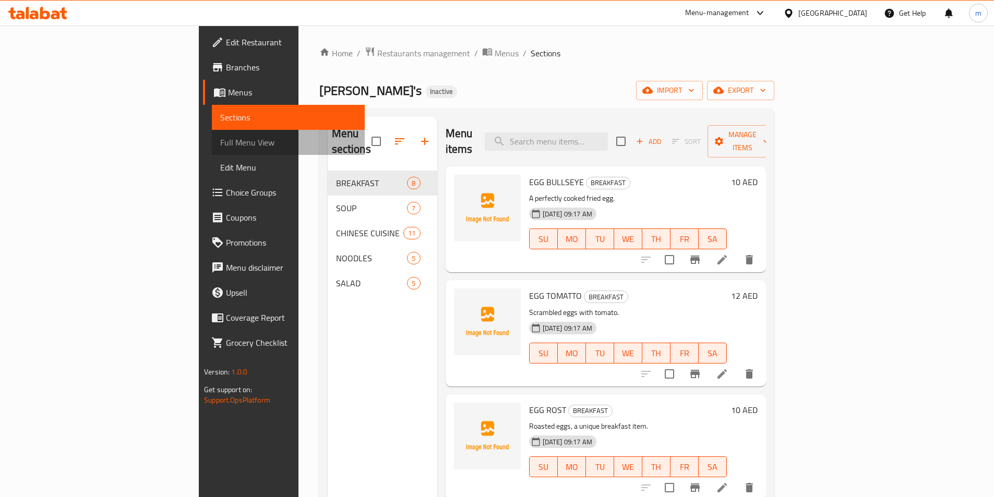
click at [220, 143] on span "Full Menu View" at bounding box center [288, 142] width 136 height 13
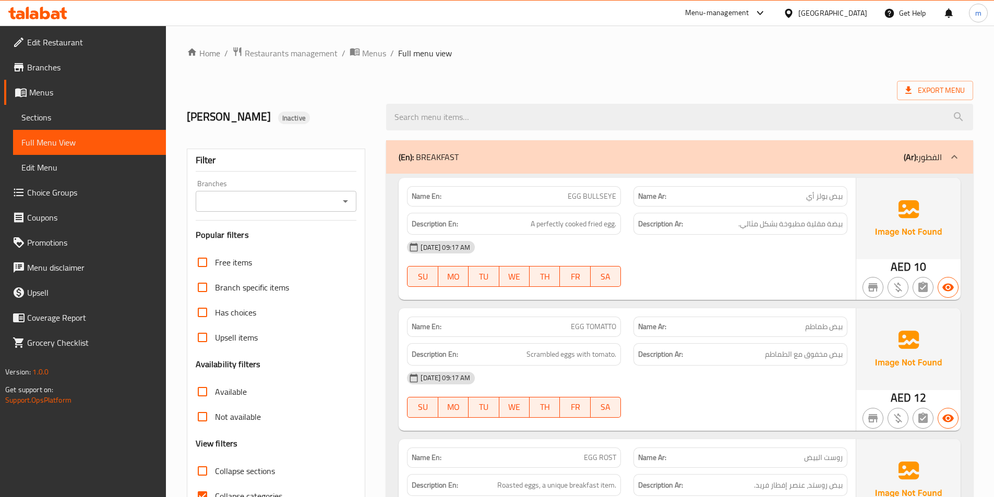
scroll to position [156, 0]
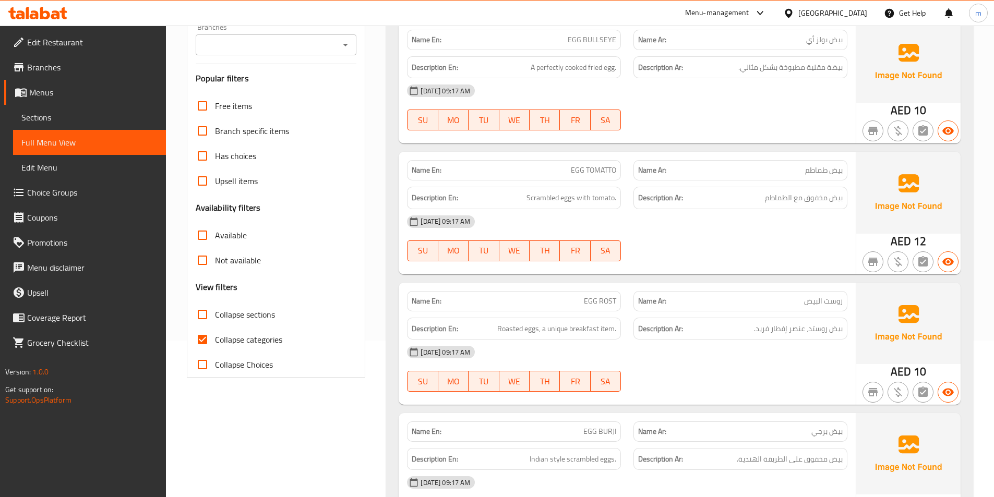
click at [249, 344] on span "Collapse categories" at bounding box center [248, 339] width 67 height 13
click at [215, 344] on input "Collapse categories" at bounding box center [202, 339] width 25 height 25
checkbox input "false"
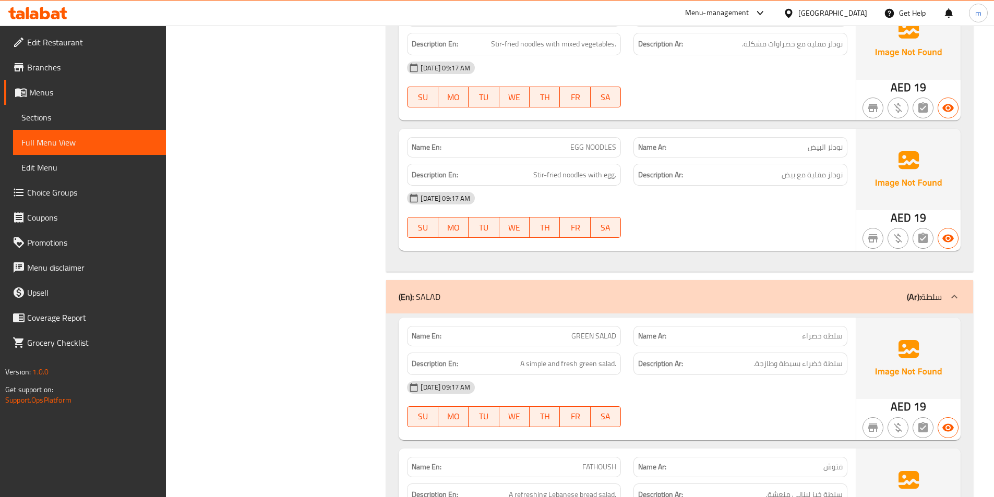
scroll to position [3971, 0]
